Goal: Information Seeking & Learning: Find specific fact

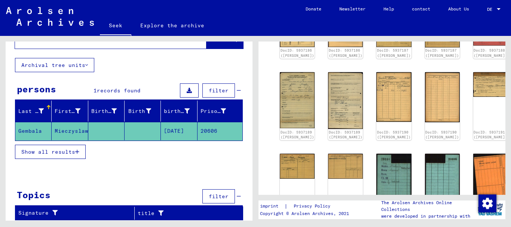
scroll to position [144, 0]
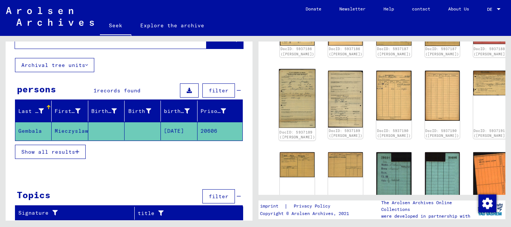
click at [286, 109] on img at bounding box center [297, 98] width 37 height 59
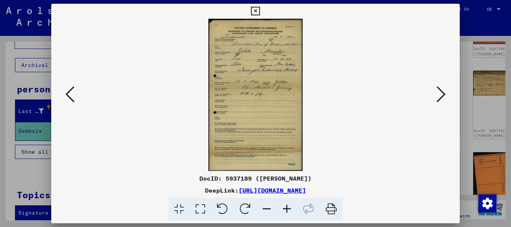
click at [288, 211] on icon at bounding box center [287, 209] width 20 height 23
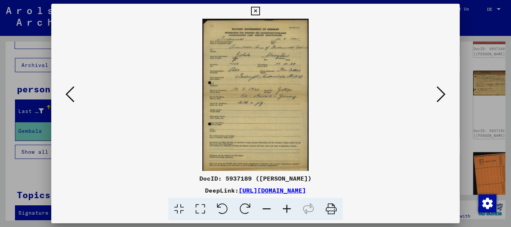
click at [288, 211] on icon at bounding box center [287, 209] width 20 height 23
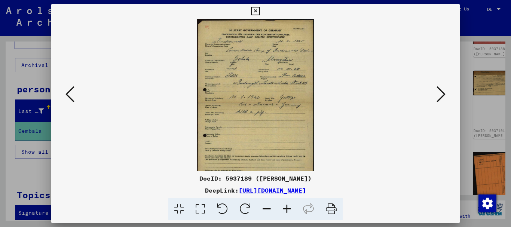
click at [288, 211] on icon at bounding box center [287, 209] width 20 height 23
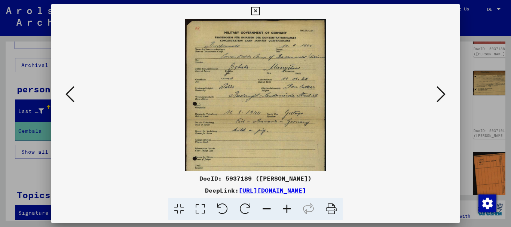
click at [288, 211] on icon at bounding box center [287, 209] width 20 height 23
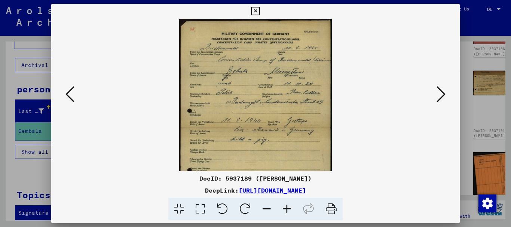
click at [288, 211] on icon at bounding box center [287, 209] width 20 height 23
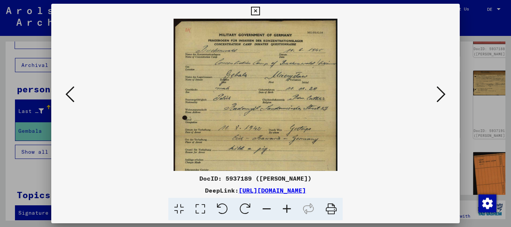
click at [288, 211] on icon at bounding box center [287, 209] width 20 height 23
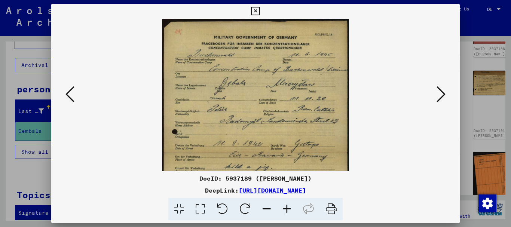
click at [288, 211] on icon at bounding box center [287, 209] width 20 height 23
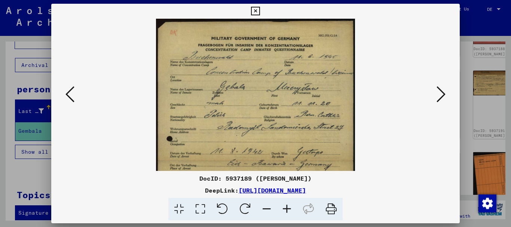
click at [288, 211] on icon at bounding box center [287, 209] width 20 height 23
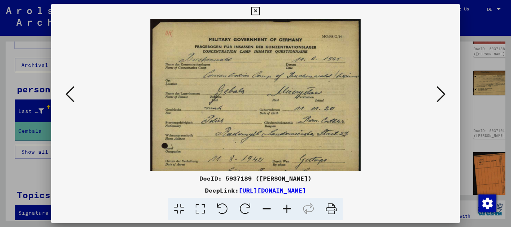
click at [288, 211] on icon at bounding box center [287, 209] width 20 height 23
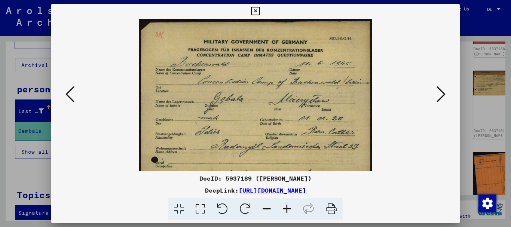
click at [288, 211] on icon at bounding box center [287, 209] width 20 height 23
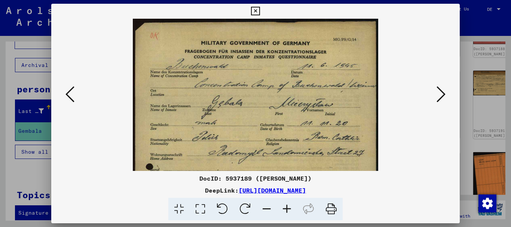
click at [288, 211] on icon at bounding box center [287, 209] width 20 height 23
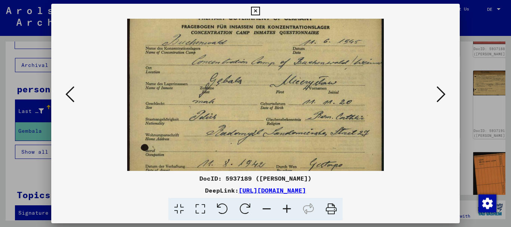
scroll to position [27, 0]
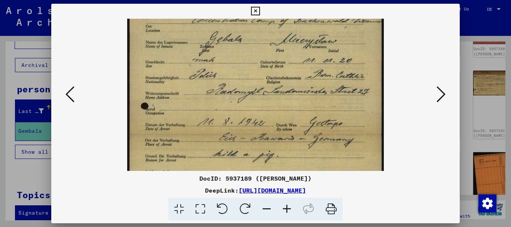
drag, startPoint x: 287, startPoint y: 157, endPoint x: 281, endPoint y: 85, distance: 72.1
click at [281, 85] on img at bounding box center [255, 158] width 257 height 414
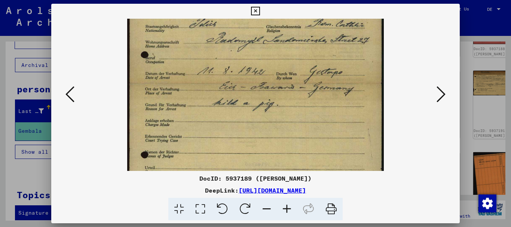
scroll to position [124, 0]
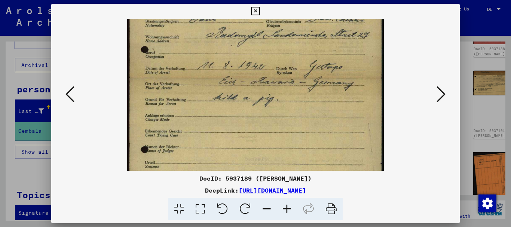
drag, startPoint x: 283, startPoint y: 131, endPoint x: 278, endPoint y: 78, distance: 52.6
click at [278, 78] on img at bounding box center [255, 101] width 257 height 414
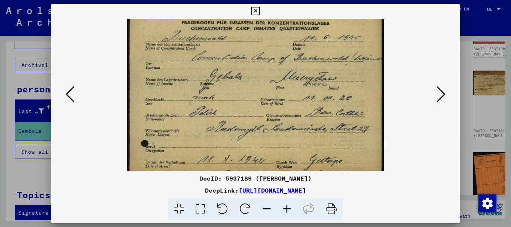
drag, startPoint x: 278, startPoint y: 78, endPoint x: 297, endPoint y: 171, distance: 94.4
click at [297, 171] on img at bounding box center [255, 195] width 257 height 414
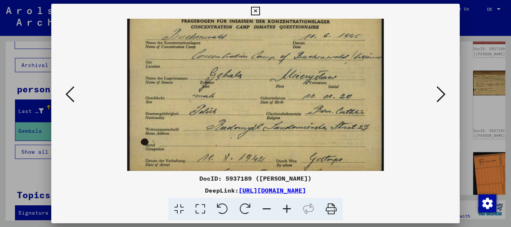
click at [266, 204] on icon at bounding box center [267, 209] width 20 height 23
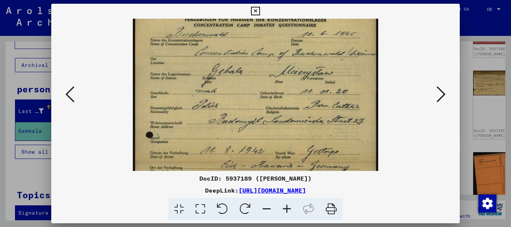
click at [266, 204] on icon at bounding box center [267, 209] width 20 height 23
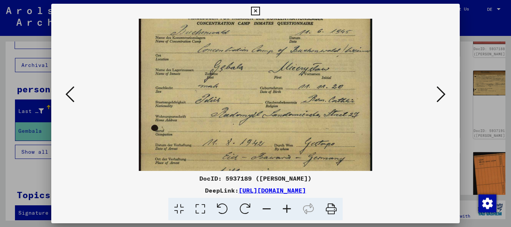
click at [266, 204] on icon at bounding box center [267, 209] width 20 height 23
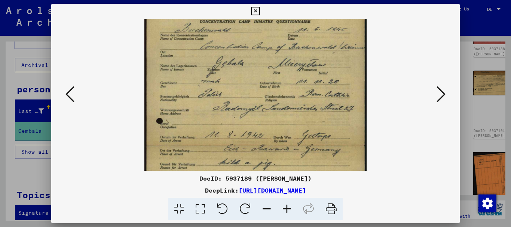
click at [266, 204] on icon at bounding box center [267, 209] width 20 height 23
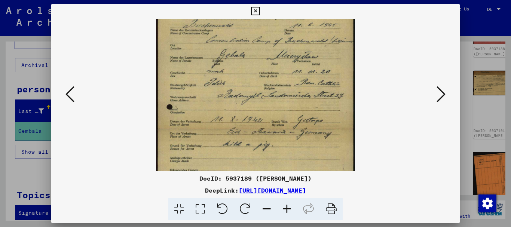
click at [266, 204] on icon at bounding box center [267, 209] width 20 height 23
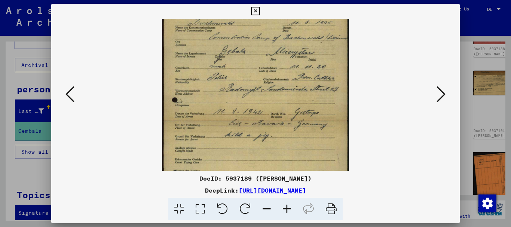
click at [266, 204] on icon at bounding box center [267, 209] width 20 height 23
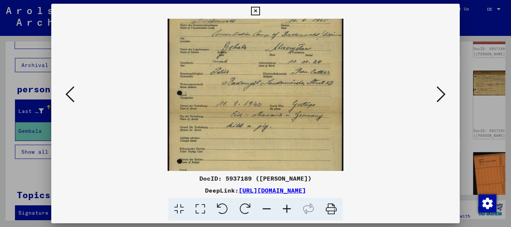
click at [266, 204] on icon at bounding box center [267, 209] width 20 height 23
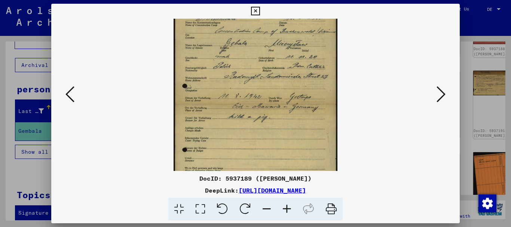
click at [266, 204] on icon at bounding box center [267, 209] width 20 height 23
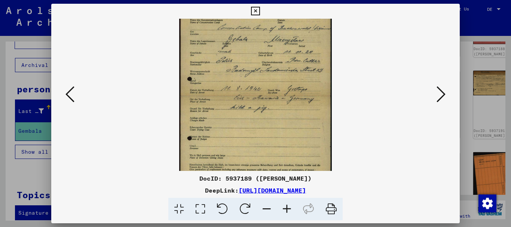
click at [266, 204] on icon at bounding box center [267, 209] width 20 height 23
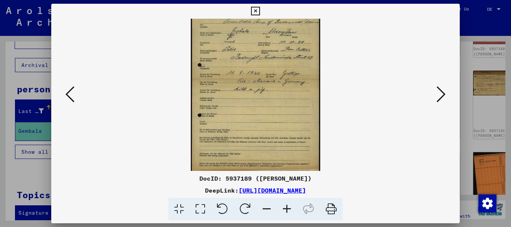
click at [266, 204] on icon at bounding box center [267, 209] width 20 height 23
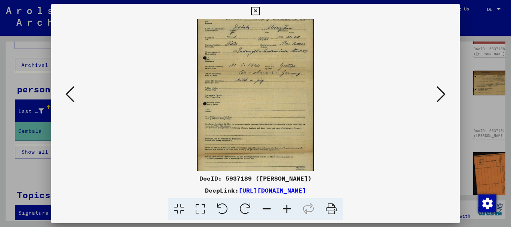
click at [256, 9] on icon at bounding box center [255, 11] width 9 height 9
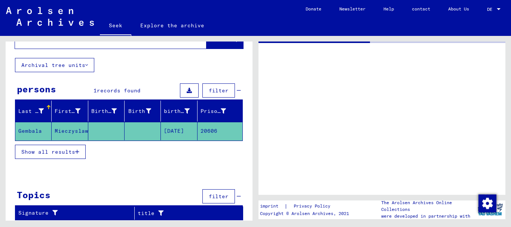
type input "*******"
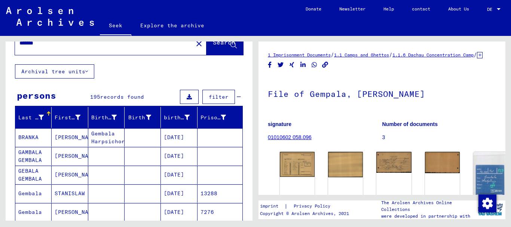
scroll to position [28, 0]
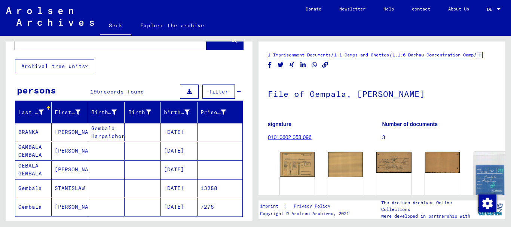
click at [109, 91] on font "records found" at bounding box center [122, 91] width 44 height 7
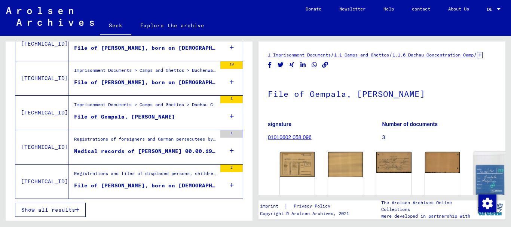
scroll to position [161, 0]
click at [190, 144] on div "Registrations of foreigners and German persecutees by public institutions, insu…" at bounding box center [145, 140] width 143 height 10
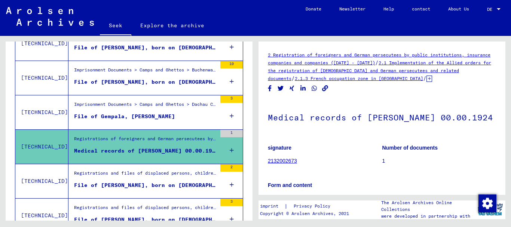
click at [360, 68] on font "2.1 Implementation of the Allied orders for the registration of [DEMOGRAPHIC_DA…" at bounding box center [379, 70] width 223 height 21
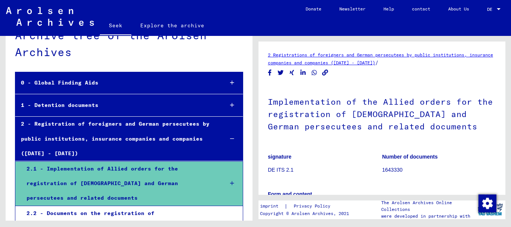
click at [308, 54] on font "2 Registrations of foreigners and German persecutees by public institutions, in…" at bounding box center [380, 58] width 225 height 13
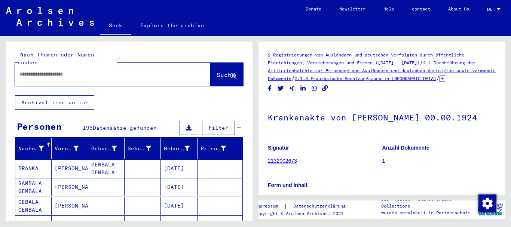
type input "******"
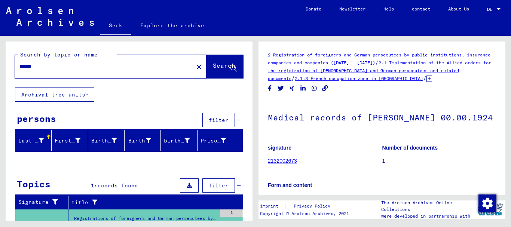
scroll to position [45, 0]
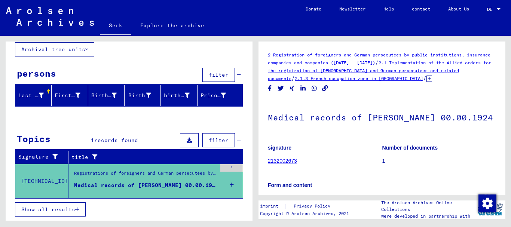
click at [230, 185] on icon at bounding box center [232, 185] width 4 height 26
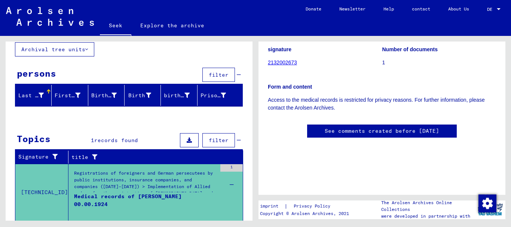
scroll to position [101, 0]
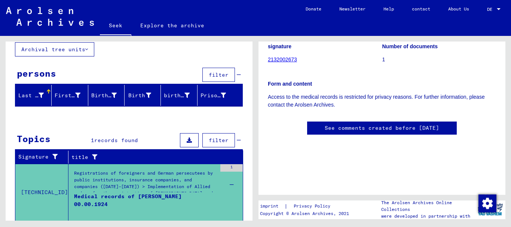
click at [278, 62] on font "2132002673" at bounding box center [282, 59] width 29 height 6
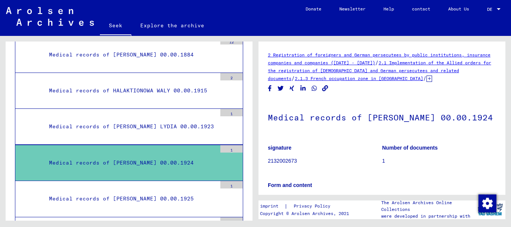
click at [204, 156] on div "Medical records of [PERSON_NAME] 00.00.1924" at bounding box center [129, 163] width 173 height 15
click at [175, 156] on div "Medical records of [PERSON_NAME] 00.00.1924" at bounding box center [129, 163] width 173 height 15
click at [295, 64] on font "2 Registration of foreigners and German persecutees by public institutions, ins…" at bounding box center [379, 58] width 223 height 13
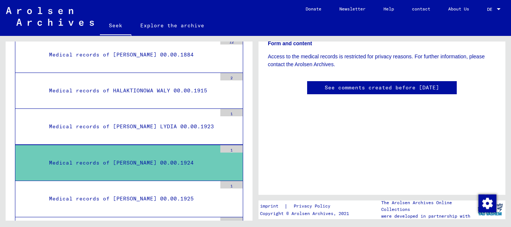
scroll to position [144, 0]
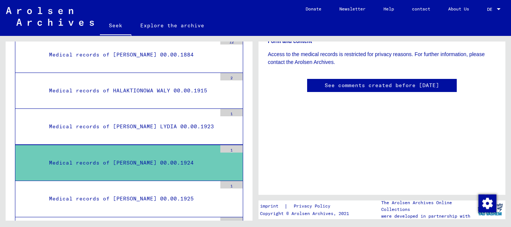
click at [394, 213] on font "were developed in partnership with" at bounding box center [425, 216] width 89 height 6
click at [444, 213] on font "were developed in partnership with" at bounding box center [425, 216] width 89 height 6
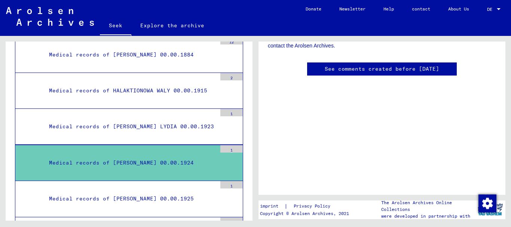
drag, startPoint x: 509, startPoint y: 210, endPoint x: 505, endPoint y: 207, distance: 4.3
click at [505, 207] on div "2 Registration of foreigners and German persecutees by public institutions, ins…" at bounding box center [384, 128] width 256 height 185
click at [295, 211] on font "Copyright © Arolsen Archives, 2021" at bounding box center [304, 214] width 89 height 6
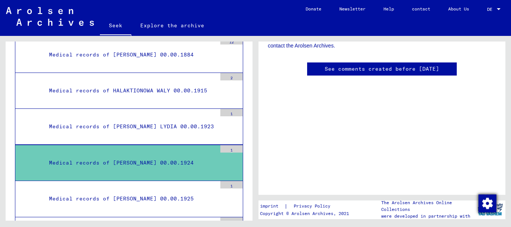
click at [488, 205] on img "button" at bounding box center [488, 204] width 18 height 18
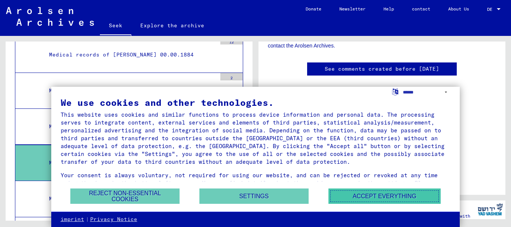
click at [356, 196] on font "Accept everything" at bounding box center [385, 196] width 64 height 6
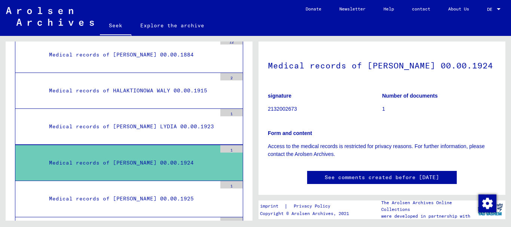
scroll to position [51, 0]
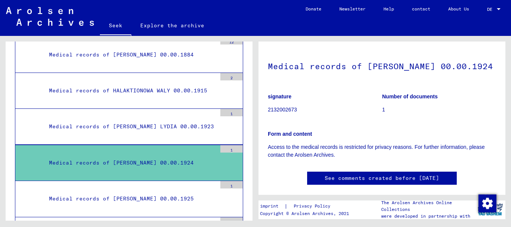
click at [190, 156] on div "Medical records of [PERSON_NAME] 00.00.1924" at bounding box center [129, 163] width 173 height 15
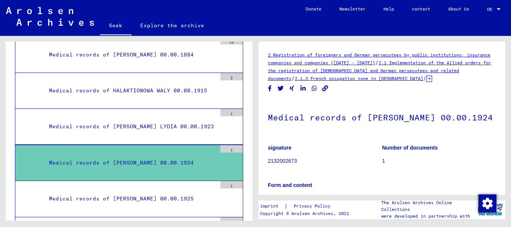
click at [407, 208] on font "The Arolsen Archives Online Collections" at bounding box center [416, 206] width 71 height 12
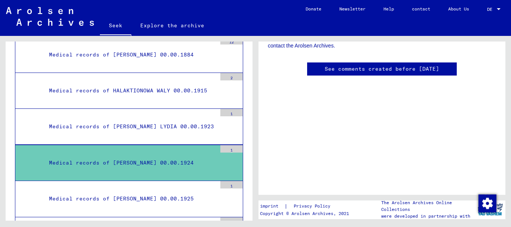
scroll to position [208, 0]
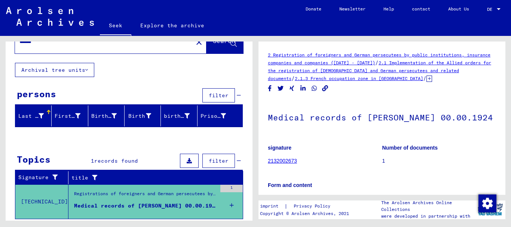
scroll to position [45, 0]
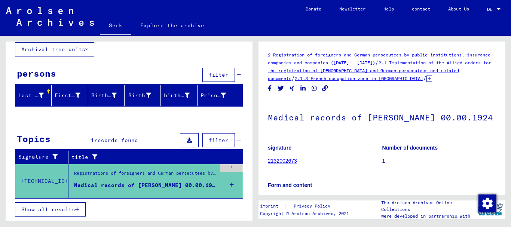
click at [37, 208] on icon at bounding box center [31, 197] width 19 height 30
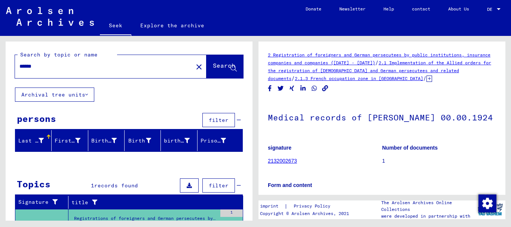
type input "*******"
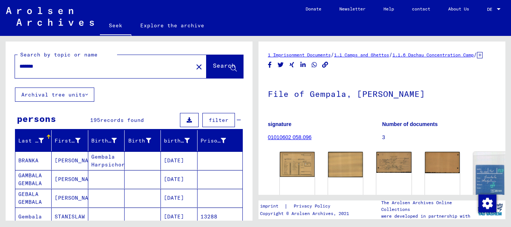
click at [96, 165] on font "Gembala Harpsichord" at bounding box center [109, 160] width 37 height 15
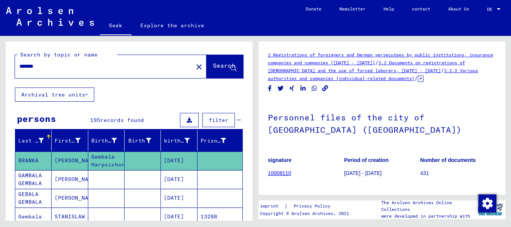
click at [106, 186] on mat-cell at bounding box center [106, 179] width 36 height 18
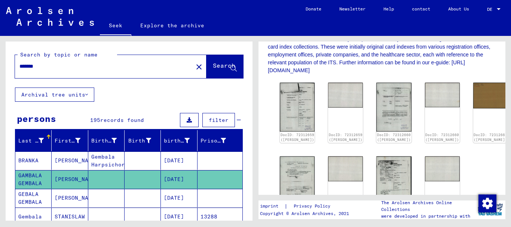
scroll to position [154, 0]
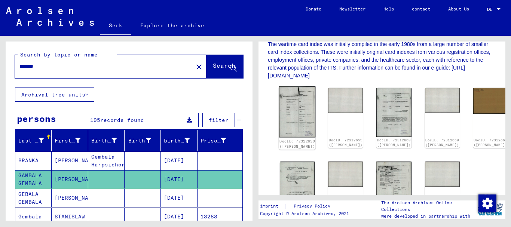
click at [299, 108] on img at bounding box center [297, 111] width 37 height 51
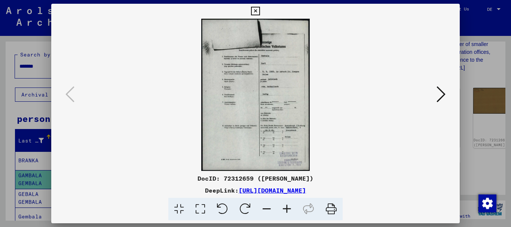
click at [442, 109] on div at bounding box center [255, 95] width 409 height 152
click at [438, 97] on icon at bounding box center [441, 94] width 9 height 18
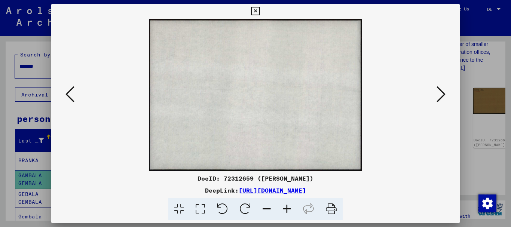
click at [438, 97] on icon at bounding box center [441, 94] width 9 height 18
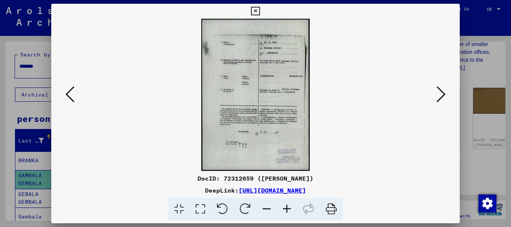
click at [438, 97] on icon at bounding box center [441, 94] width 9 height 18
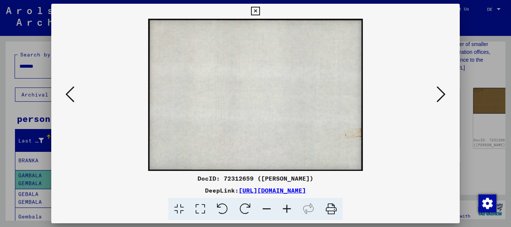
click at [438, 97] on icon at bounding box center [441, 94] width 9 height 18
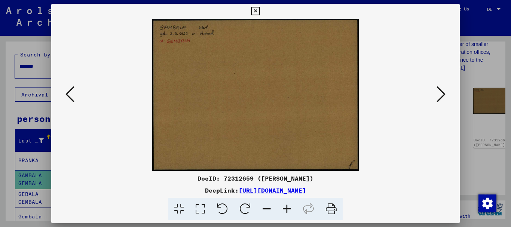
click at [441, 98] on icon at bounding box center [441, 94] width 9 height 18
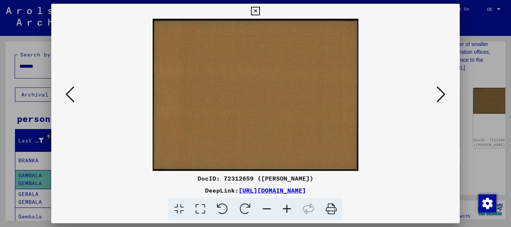
click at [306, 191] on font "[URL][DOMAIN_NAME]" at bounding box center [272, 190] width 67 height 7
click at [256, 9] on icon at bounding box center [255, 11] width 9 height 9
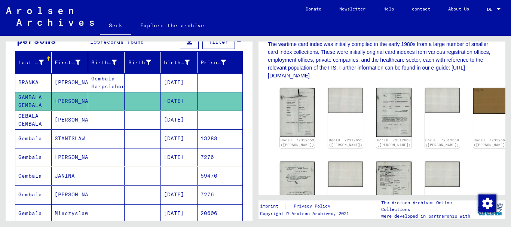
scroll to position [82, 0]
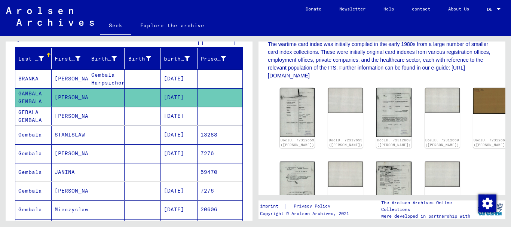
click at [167, 135] on font "[DATE]" at bounding box center [174, 134] width 20 height 7
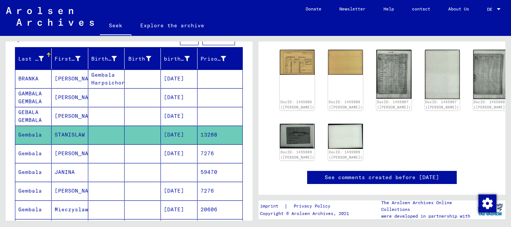
scroll to position [113, 0]
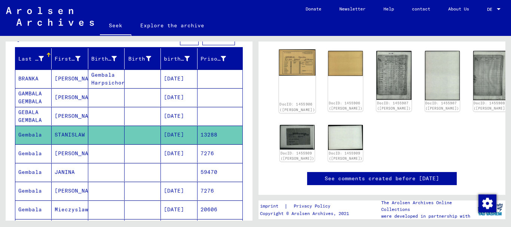
click at [285, 71] on img at bounding box center [297, 62] width 37 height 26
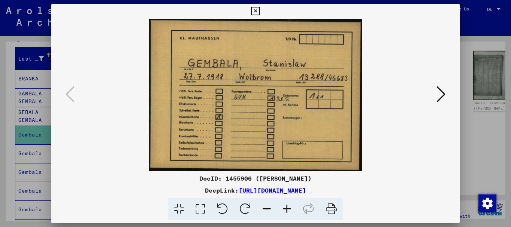
click at [441, 95] on icon at bounding box center [441, 94] width 9 height 18
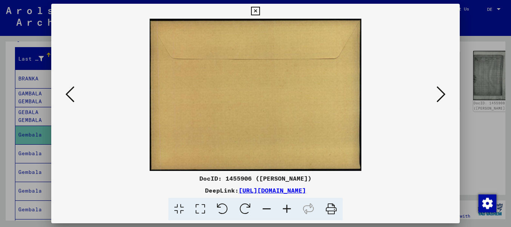
click at [441, 95] on icon at bounding box center [441, 94] width 9 height 18
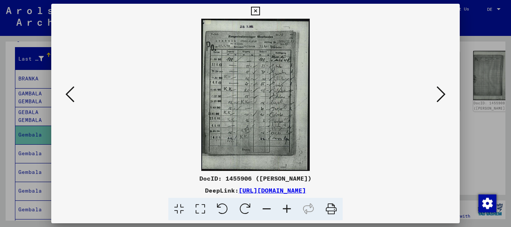
click at [441, 95] on icon at bounding box center [441, 94] width 9 height 18
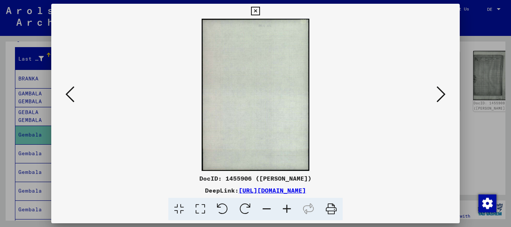
click at [441, 95] on icon at bounding box center [441, 94] width 9 height 18
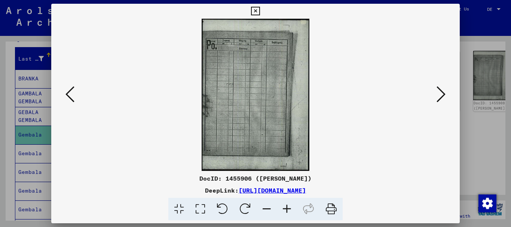
click at [441, 95] on icon at bounding box center [441, 94] width 9 height 18
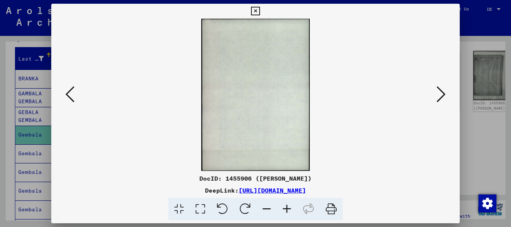
click at [441, 95] on icon at bounding box center [441, 94] width 9 height 18
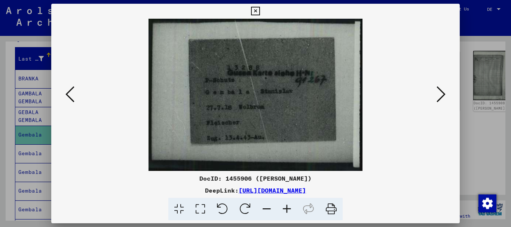
click at [441, 95] on icon at bounding box center [441, 94] width 9 height 18
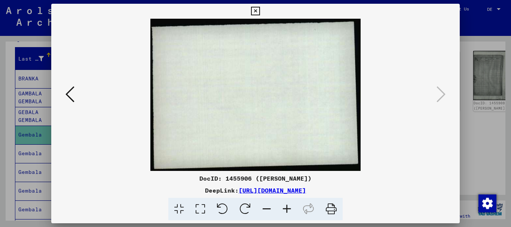
click at [253, 9] on icon at bounding box center [255, 11] width 9 height 9
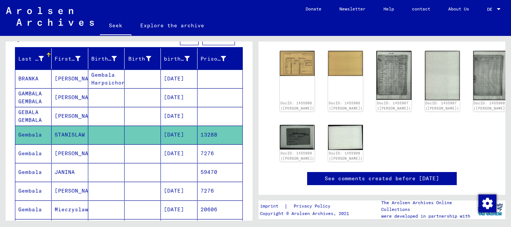
click at [93, 172] on mat-cell at bounding box center [106, 172] width 36 height 18
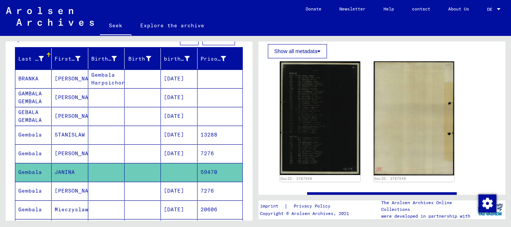
scroll to position [150, 0]
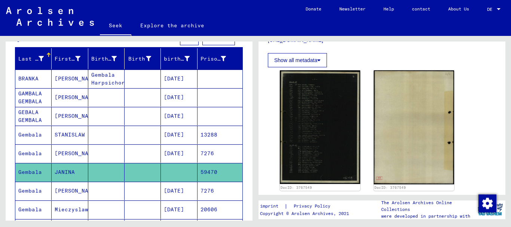
click at [317, 62] on font "Show all metadata" at bounding box center [295, 60] width 43 height 6
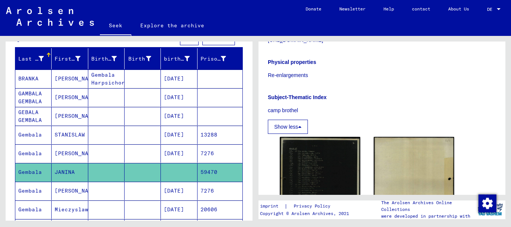
click at [421, 127] on div "Physical properties Re-enlargements Subject-Thematic Index camp brothel Show le…" at bounding box center [382, 91] width 228 height 85
click at [126, 191] on mat-cell at bounding box center [143, 191] width 36 height 18
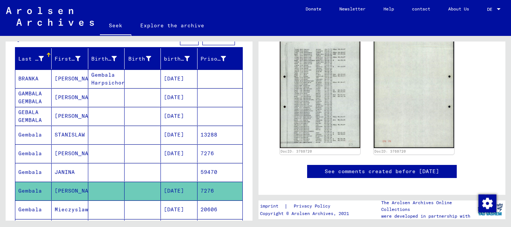
scroll to position [106, 0]
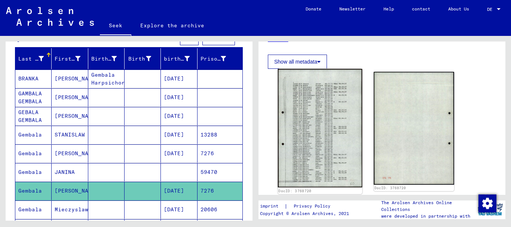
click at [293, 128] on img at bounding box center [320, 128] width 85 height 119
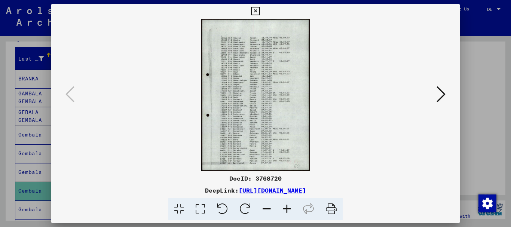
click at [292, 192] on font "[URL][DOMAIN_NAME]" at bounding box center [272, 190] width 67 height 7
